Goal: Information Seeking & Learning: Learn about a topic

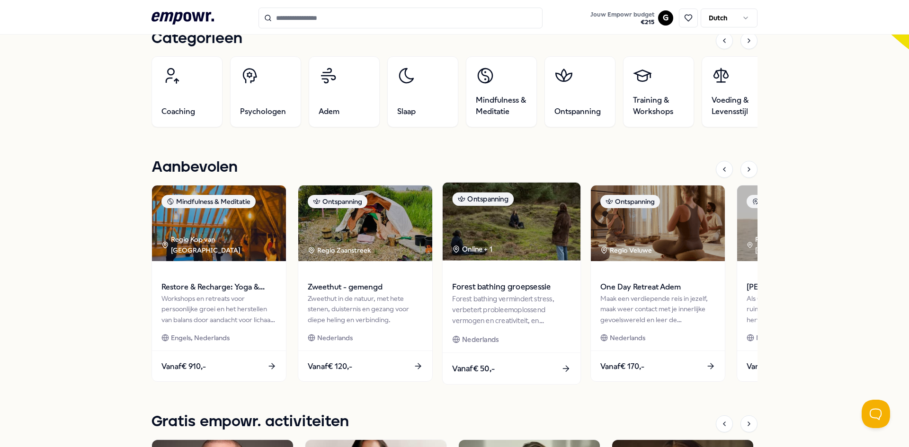
scroll to position [331, 0]
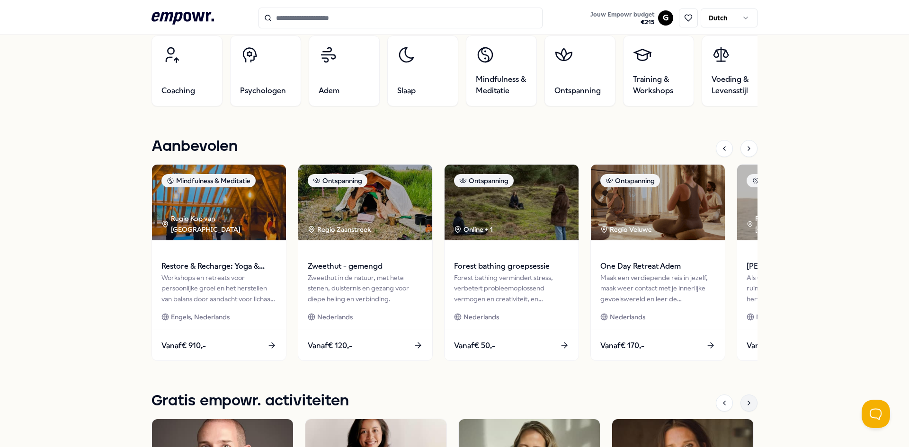
click at [748, 401] on icon at bounding box center [749, 403] width 8 height 8
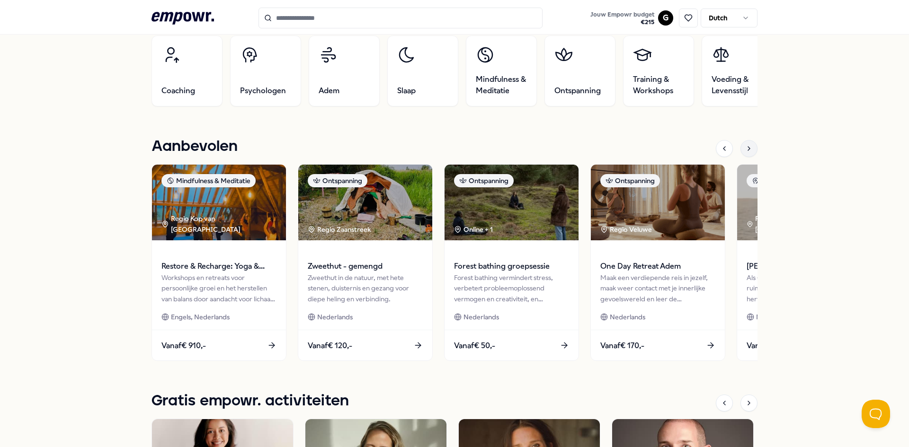
click at [745, 149] on icon at bounding box center [749, 149] width 8 height 8
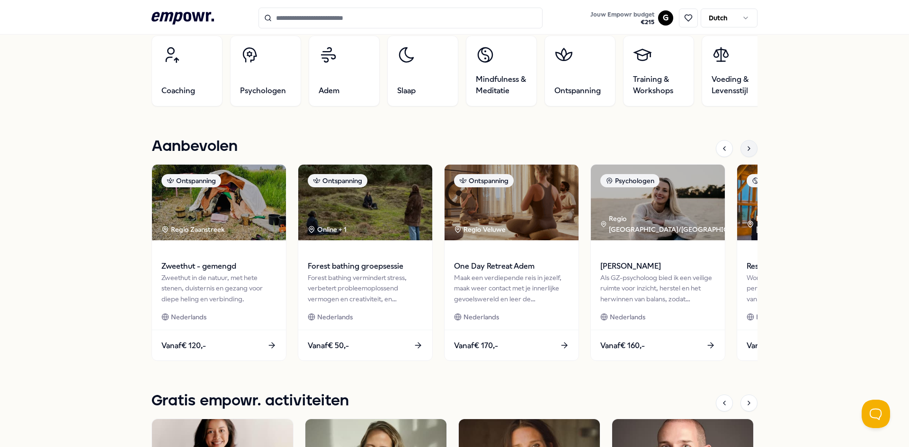
click at [745, 149] on icon at bounding box center [749, 149] width 8 height 8
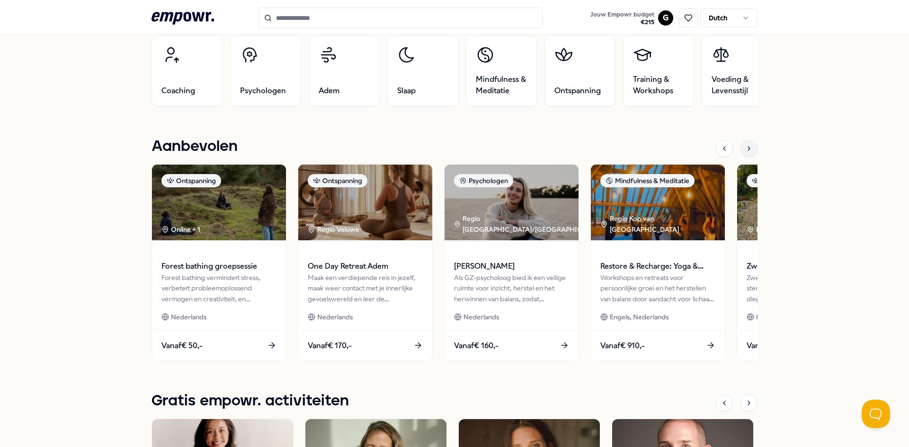
click at [745, 149] on icon at bounding box center [749, 149] width 8 height 8
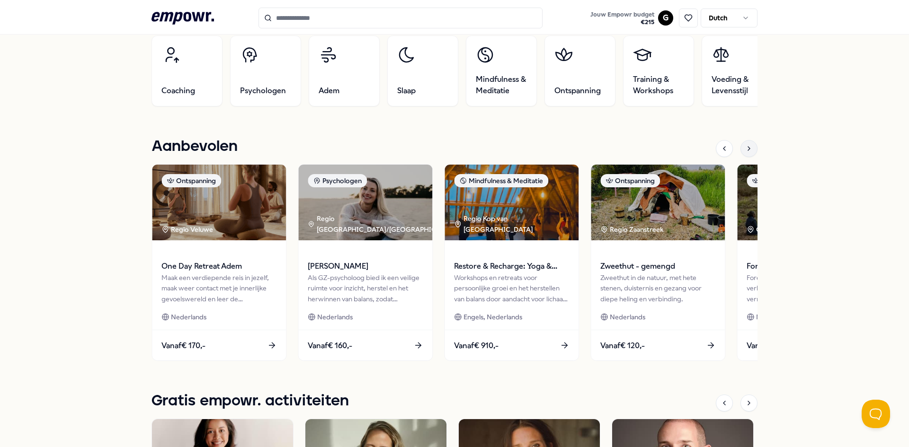
click at [745, 149] on icon at bounding box center [749, 149] width 8 height 8
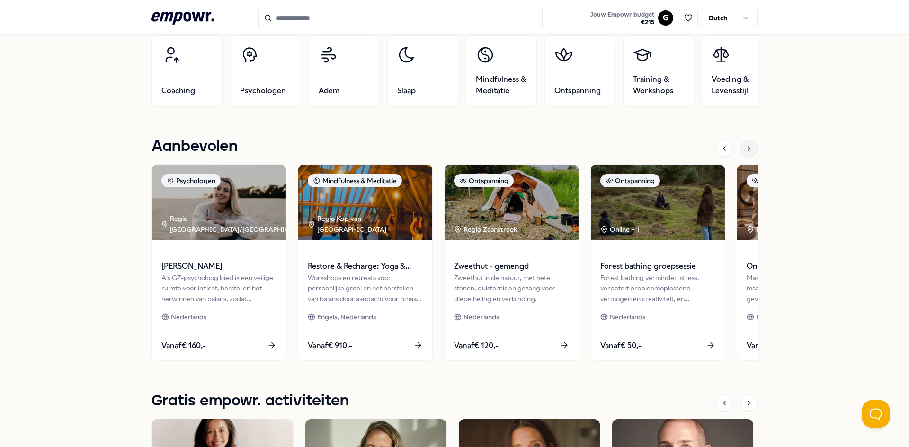
click at [745, 149] on icon at bounding box center [749, 149] width 8 height 8
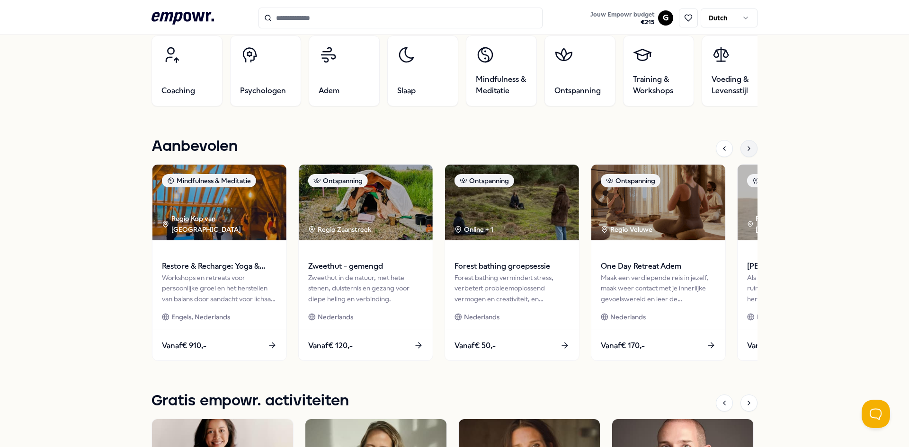
click at [745, 149] on icon at bounding box center [749, 149] width 8 height 8
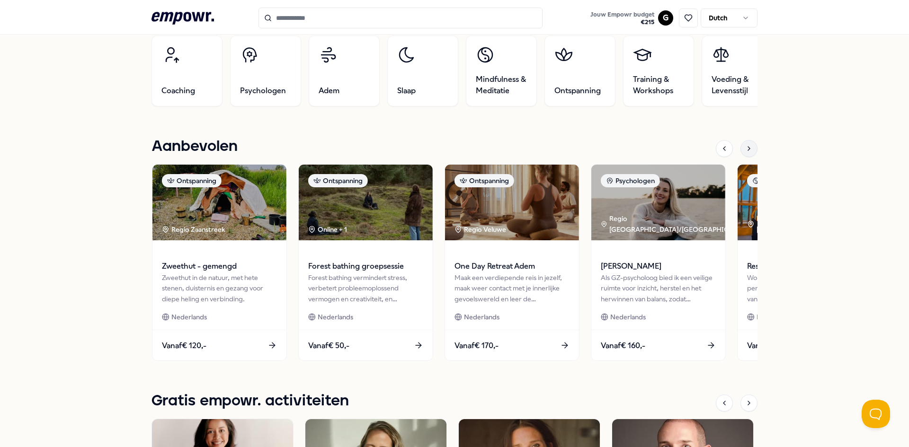
click at [745, 149] on icon at bounding box center [749, 149] width 8 height 8
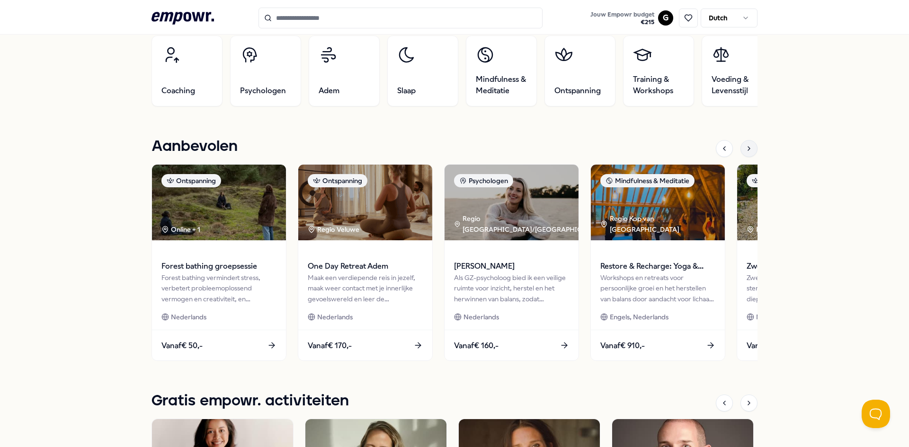
click at [745, 149] on icon at bounding box center [749, 149] width 8 height 8
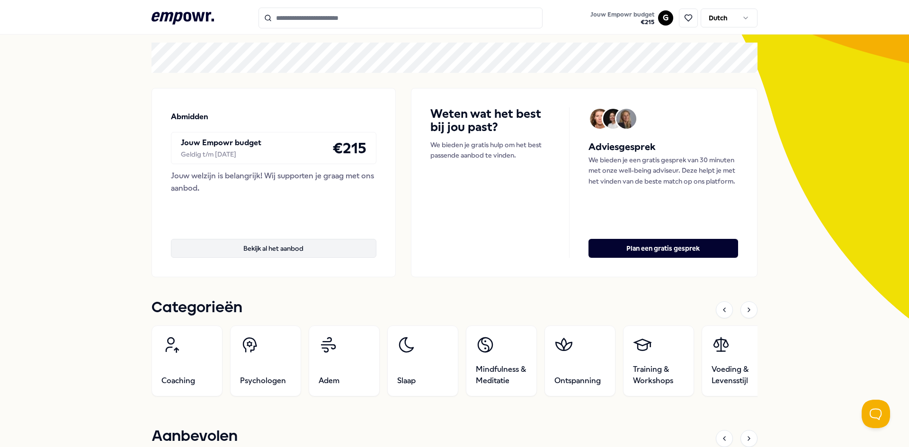
scroll to position [0, 0]
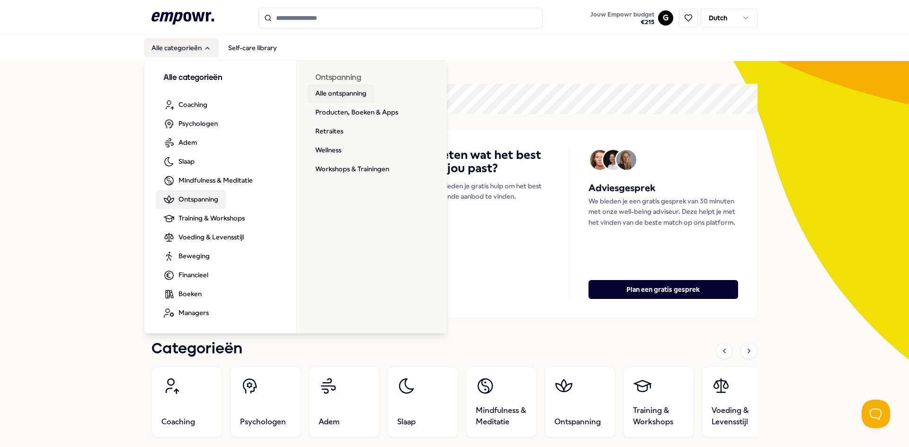
click at [351, 93] on link "Alle ontspanning" at bounding box center [341, 93] width 66 height 19
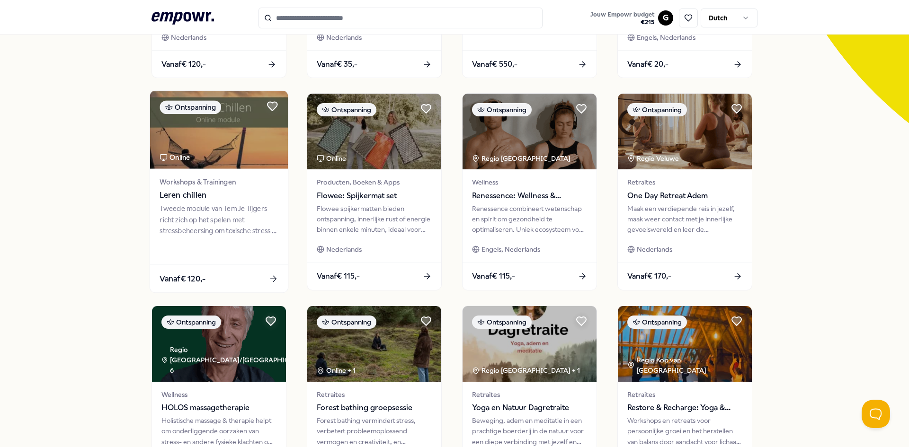
scroll to position [331, 0]
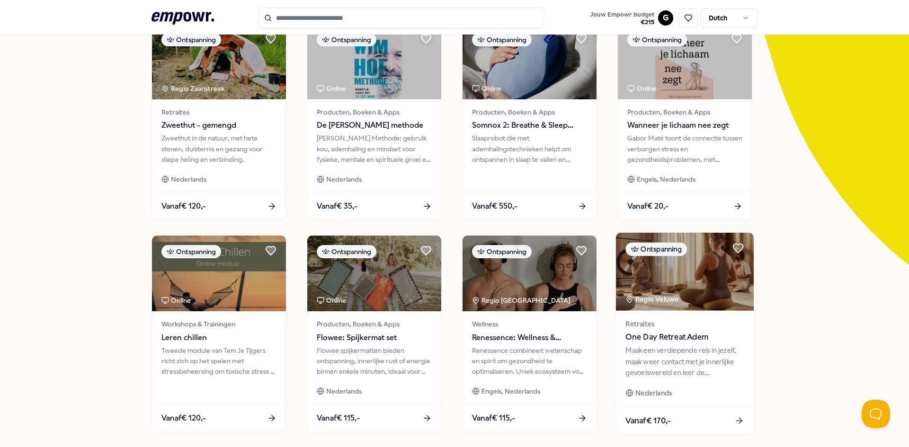
click at [712, 293] on img at bounding box center [685, 272] width 138 height 78
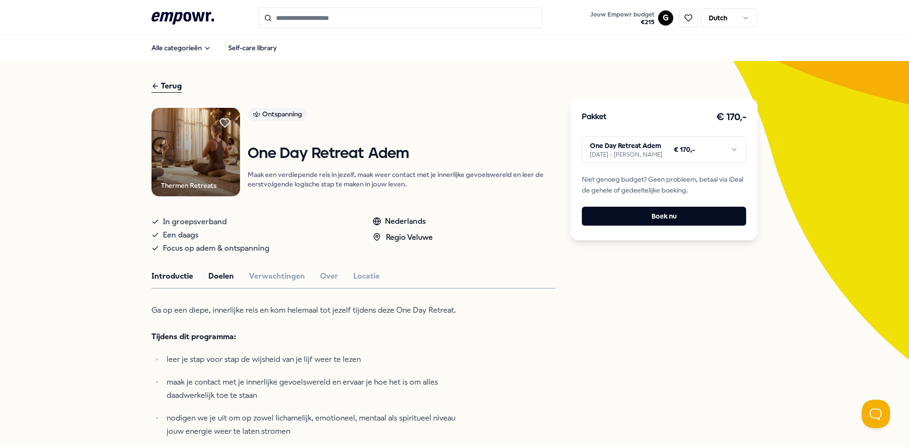
click at [208, 280] on button "Doelen" at bounding box center [221, 276] width 26 height 12
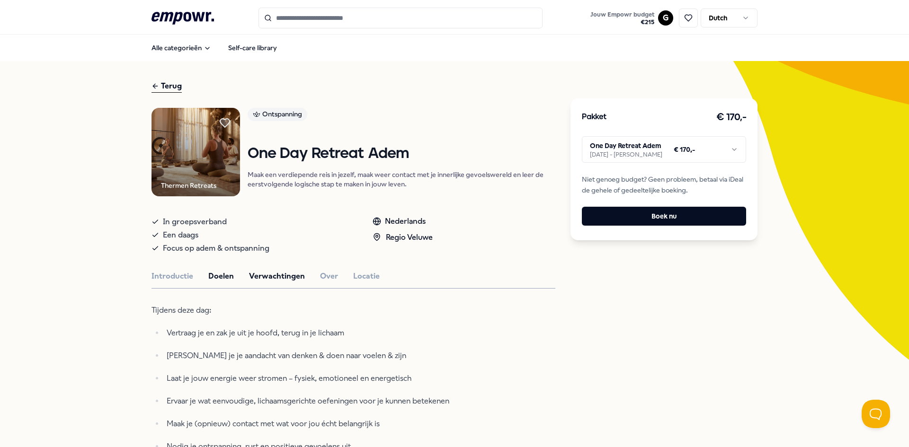
click at [273, 274] on button "Verwachtingen" at bounding box center [277, 276] width 56 height 12
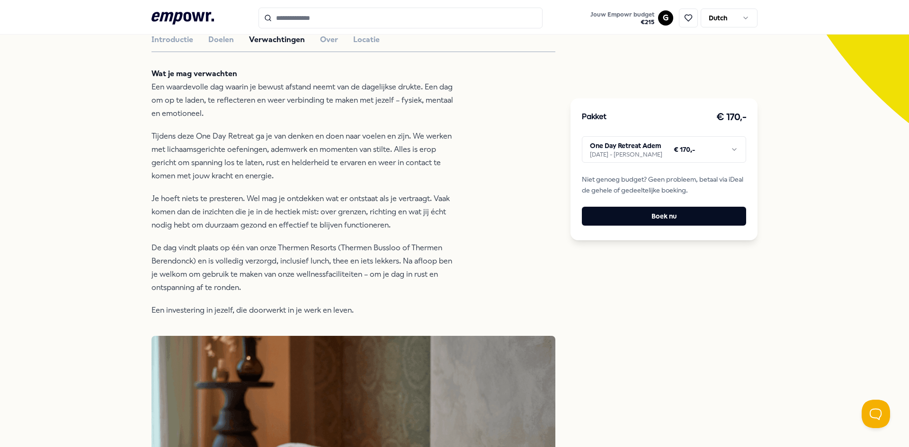
scroll to position [47, 0]
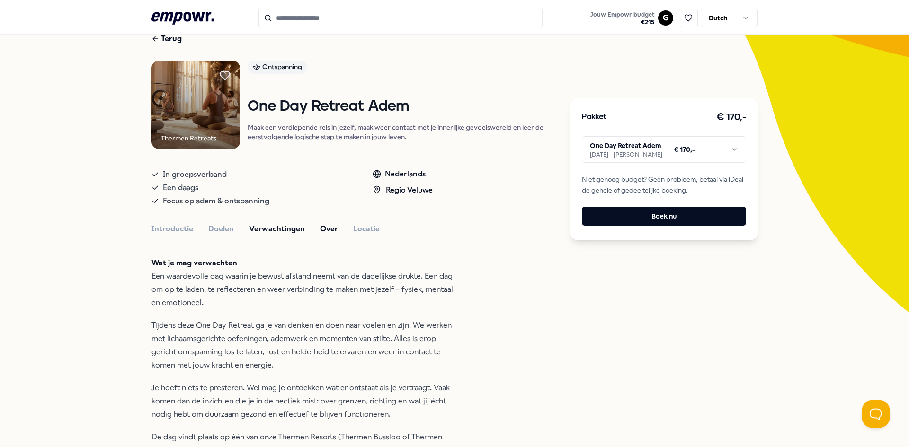
click at [320, 231] on button "Over" at bounding box center [329, 229] width 18 height 12
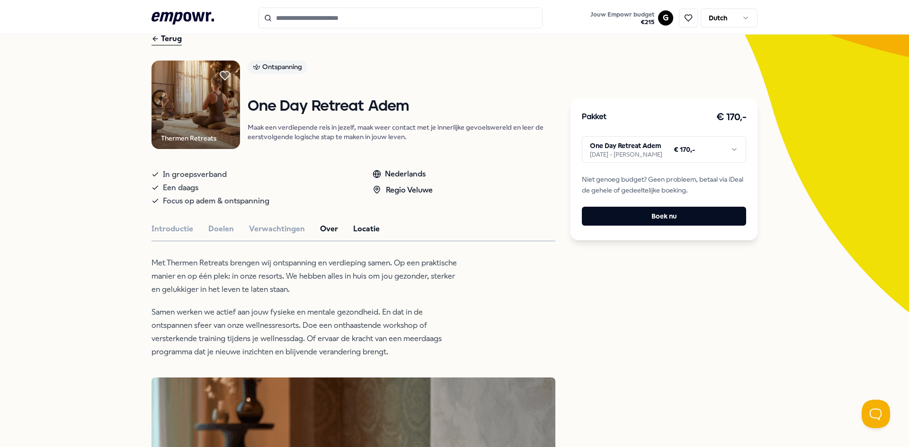
click at [357, 231] on button "Locatie" at bounding box center [366, 229] width 27 height 12
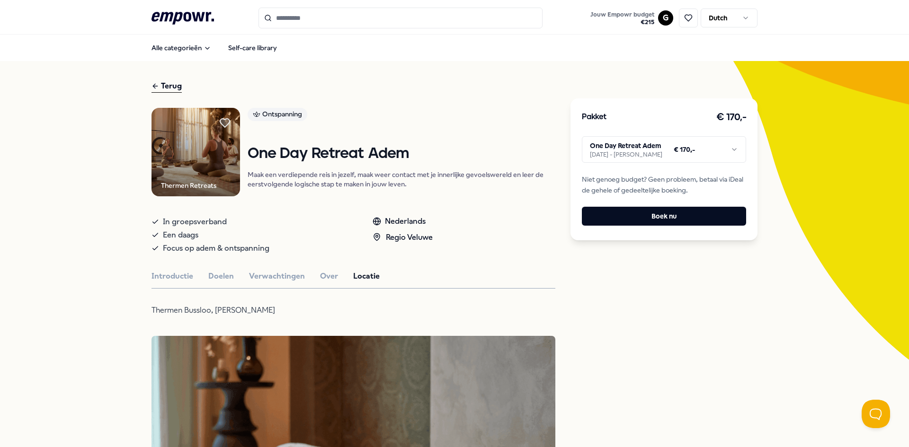
scroll to position [237, 0]
